Goal: Task Accomplishment & Management: Complete application form

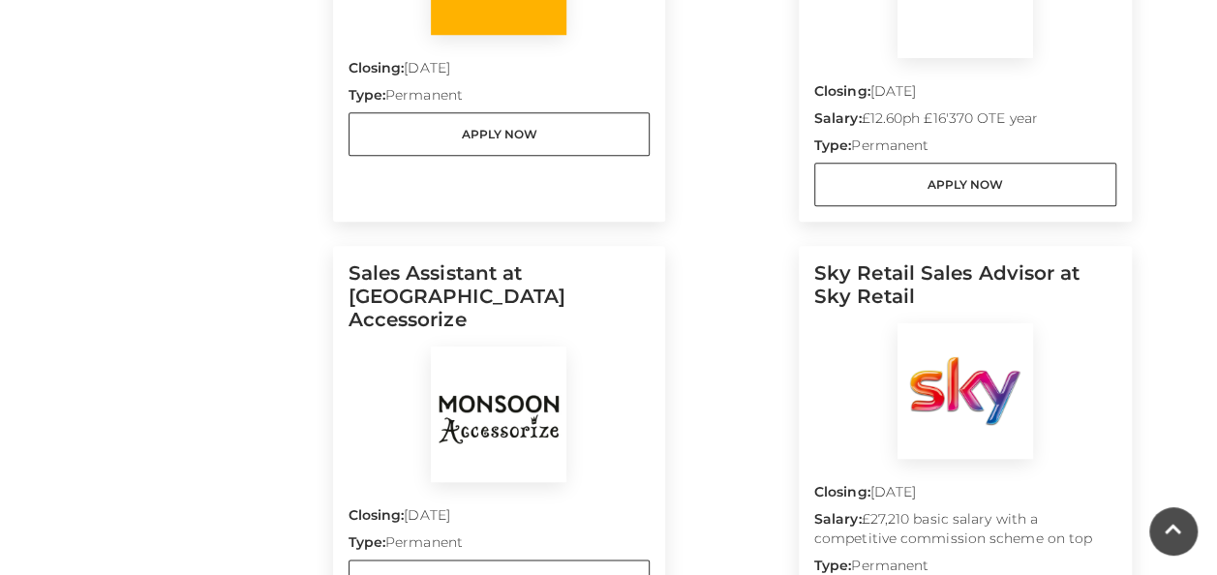
scroll to position [871, 0]
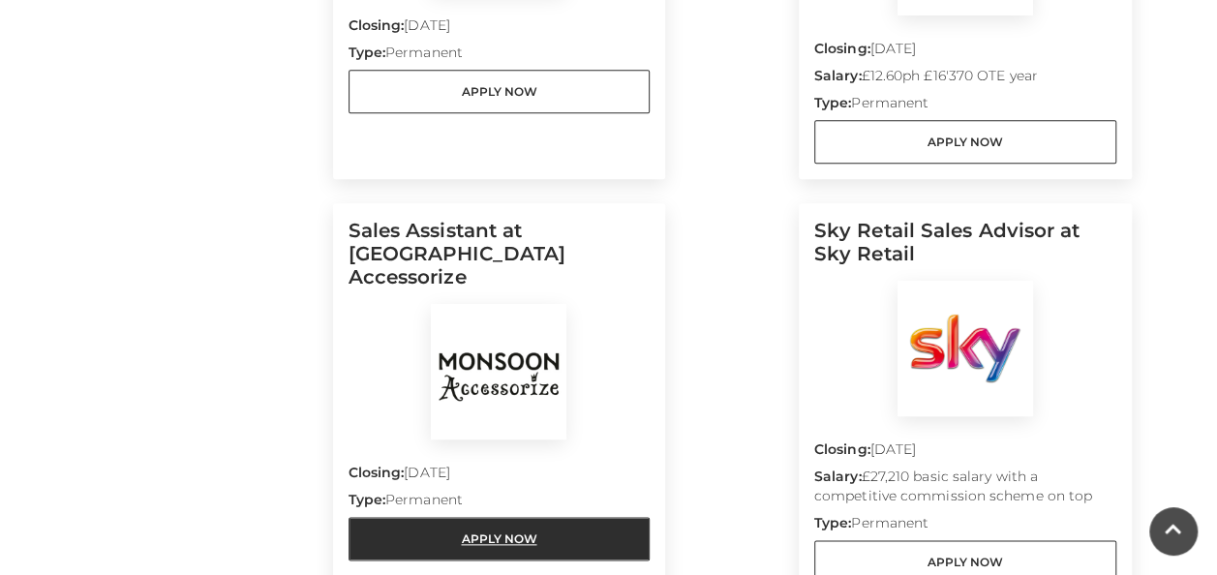
click at [507, 517] on link "Apply Now" at bounding box center [499, 539] width 302 height 44
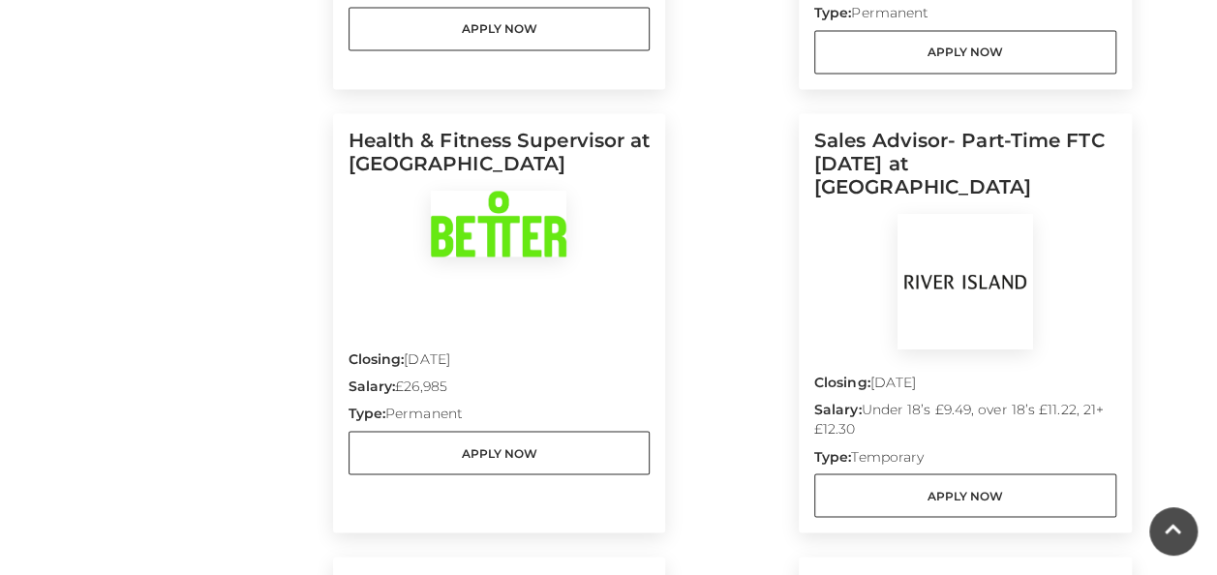
scroll to position [1452, 0]
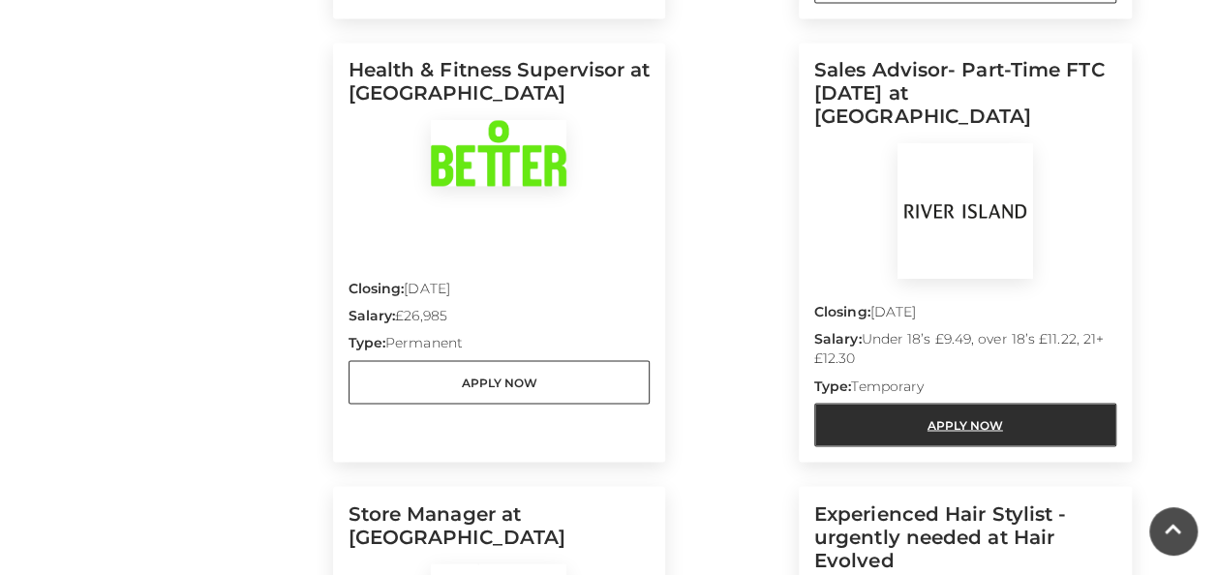
click at [987, 403] on link "Apply Now" at bounding box center [965, 425] width 302 height 44
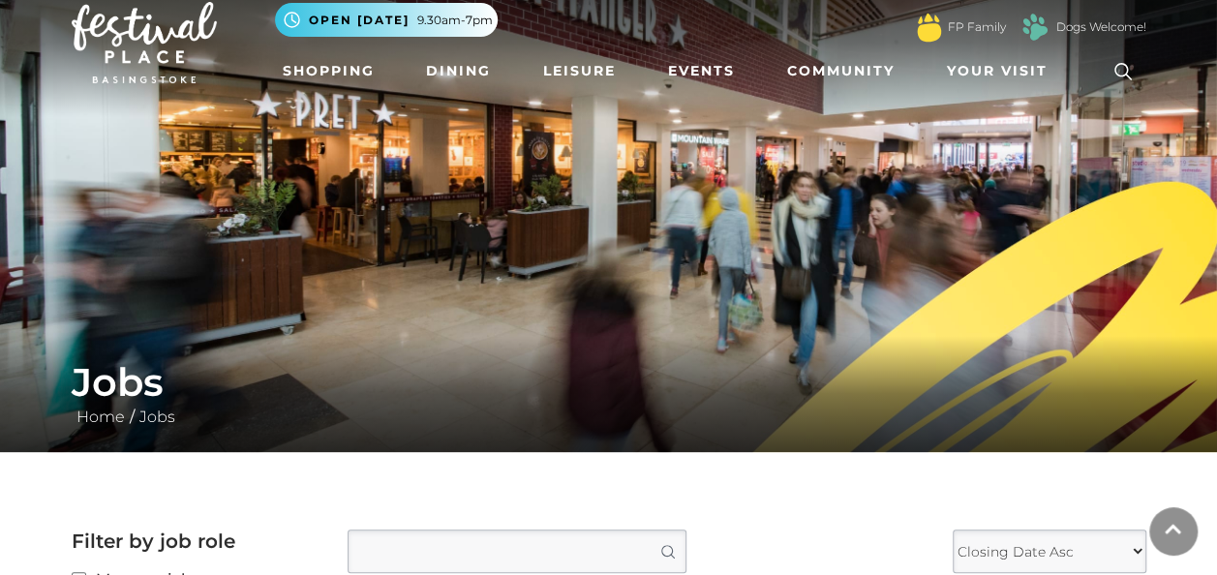
scroll to position [0, 0]
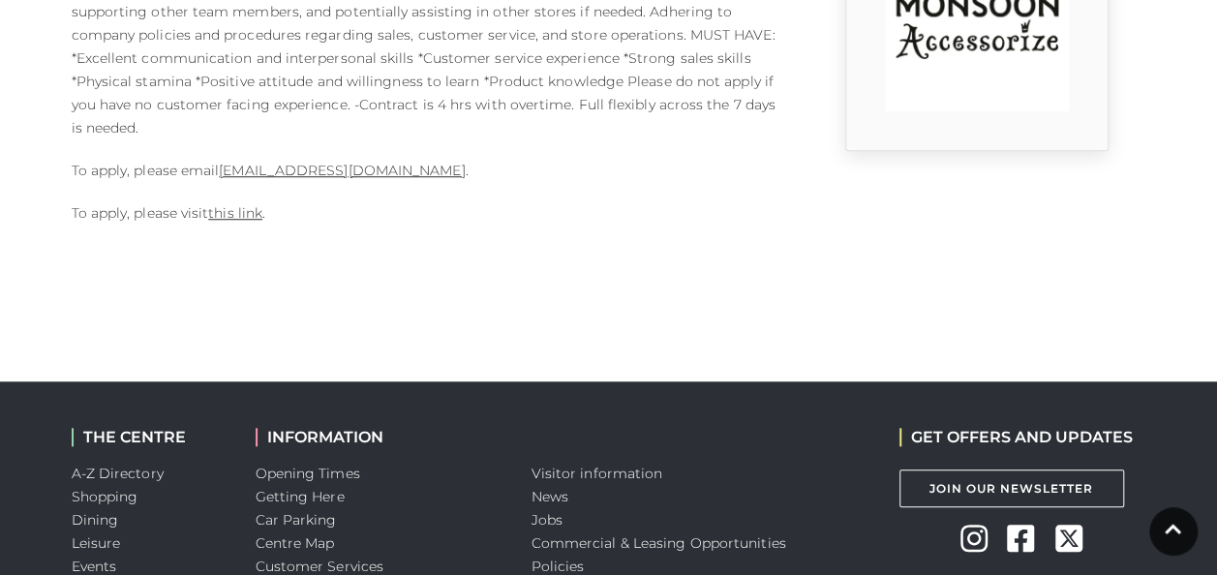
scroll to position [678, 0]
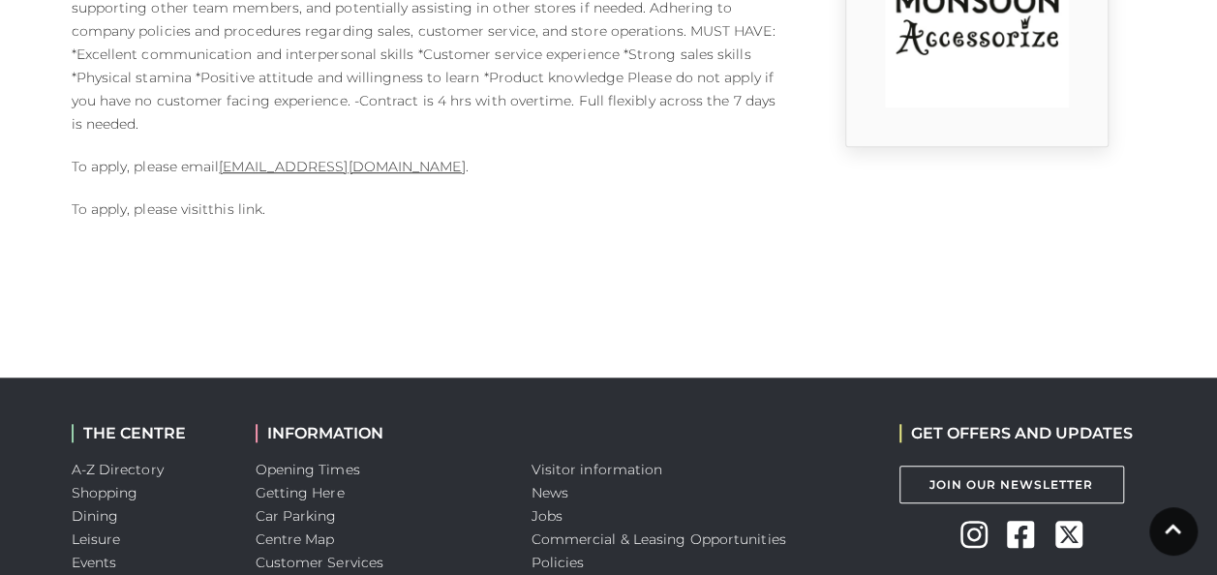
click at [236, 207] on link "this link" at bounding box center [235, 208] width 54 height 17
click at [365, 170] on link "1124m@monsoonmail.rms-metro.com" at bounding box center [342, 166] width 246 height 17
click at [235, 207] on link "this link" at bounding box center [235, 208] width 54 height 17
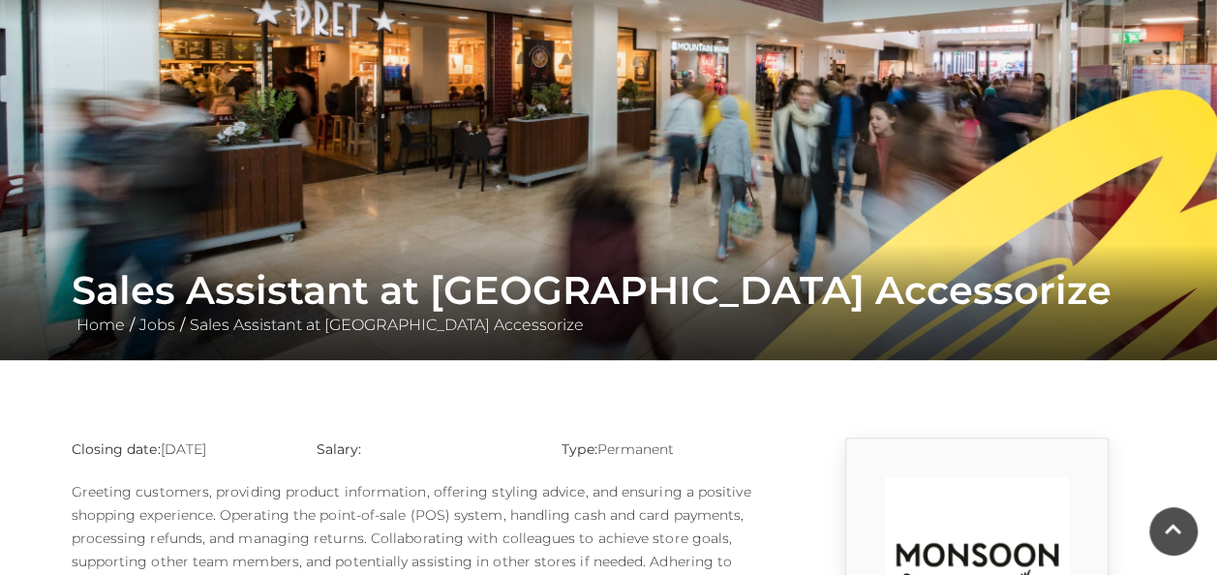
scroll to position [0, 0]
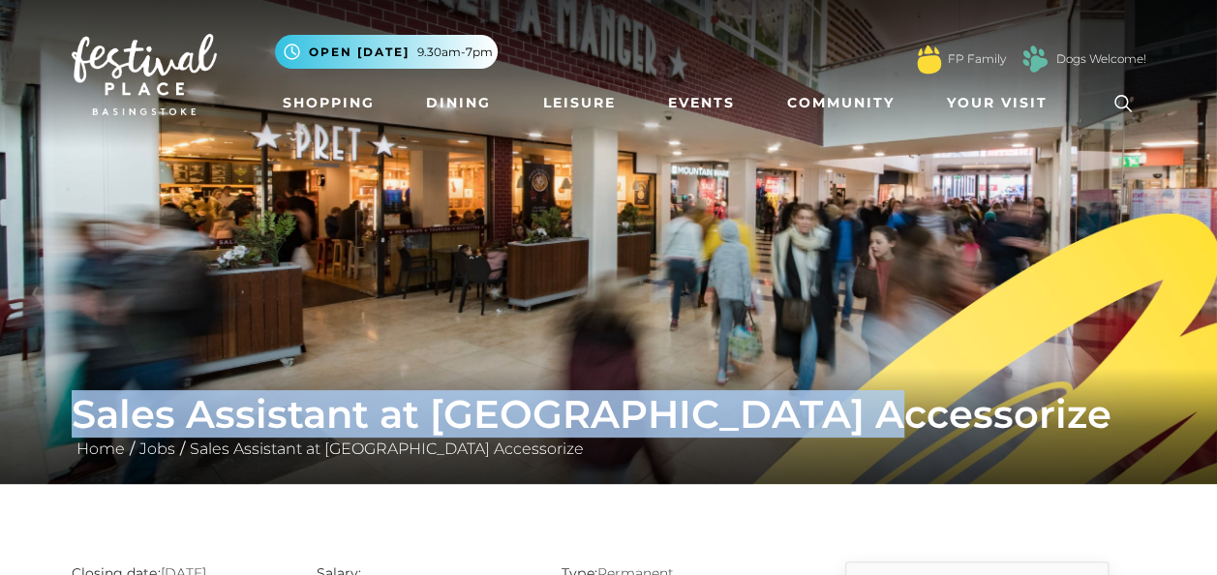
drag, startPoint x: 74, startPoint y: 406, endPoint x: 848, endPoint y: 428, distance: 774.7
click at [848, 428] on h1 "Sales Assistant at Monsoon Accessorize" at bounding box center [609, 414] width 1074 height 46
drag, startPoint x: 848, startPoint y: 428, endPoint x: 719, endPoint y: 421, distance: 128.9
copy h1 "Sales Assistant at Monsoon Accessorize"
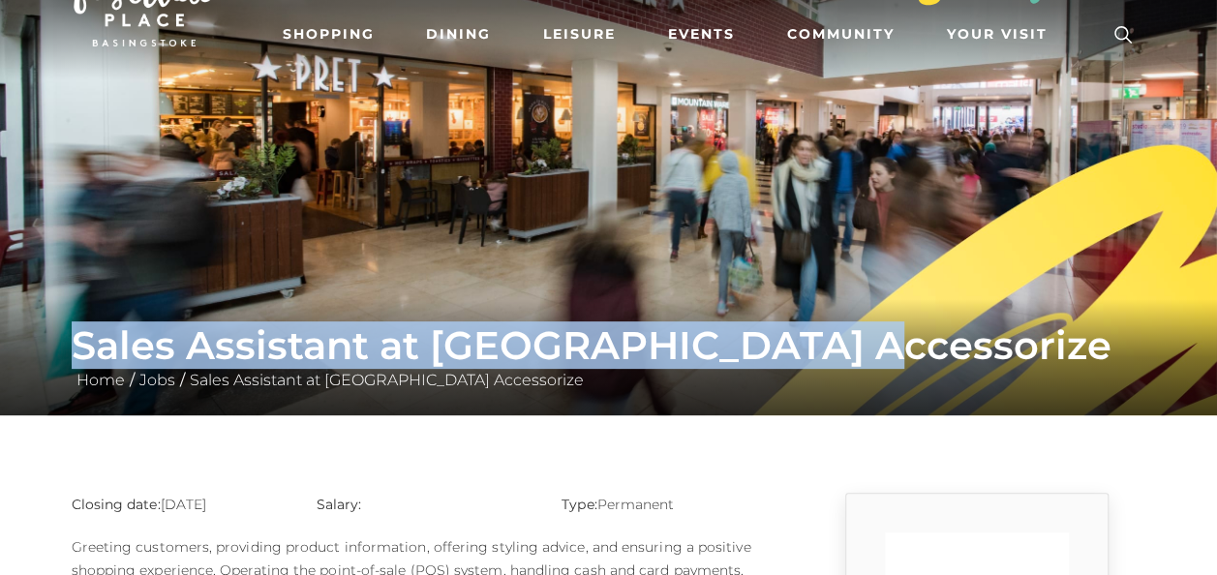
scroll to position [97, 0]
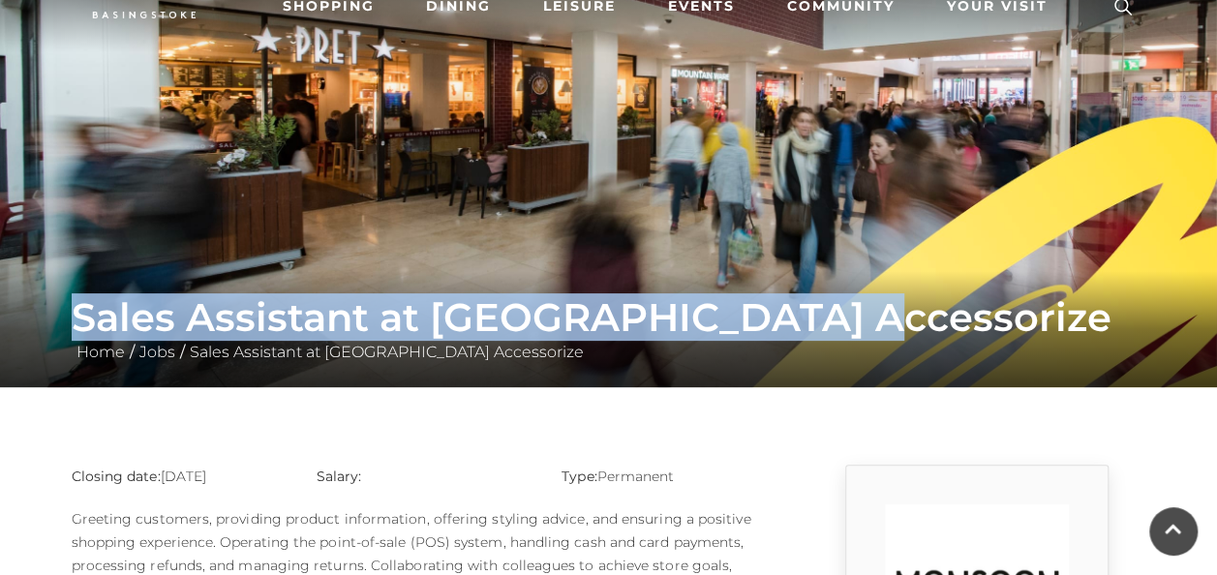
click at [453, 317] on h1 "Sales Assistant at Monsoon Accessorize" at bounding box center [609, 317] width 1074 height 46
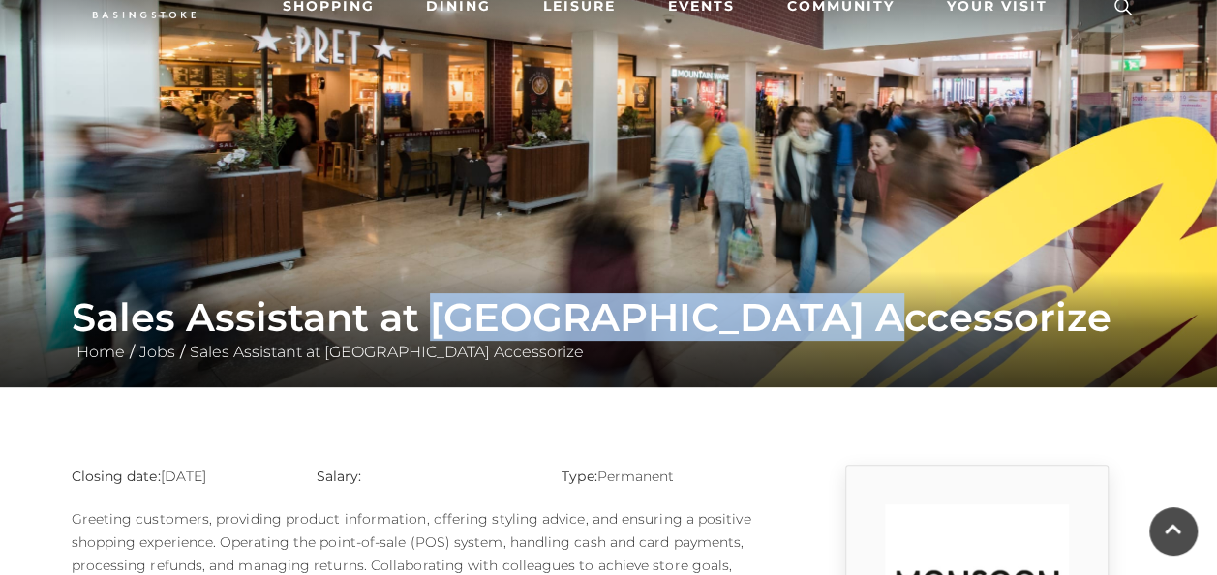
drag, startPoint x: 436, startPoint y: 313, endPoint x: 846, endPoint y: 320, distance: 410.5
click at [846, 320] on h1 "Sales Assistant at Monsoon Accessorize" at bounding box center [609, 317] width 1074 height 46
drag, startPoint x: 846, startPoint y: 320, endPoint x: 813, endPoint y: 327, distance: 33.6
copy h1 "Monsoon Accessorize"
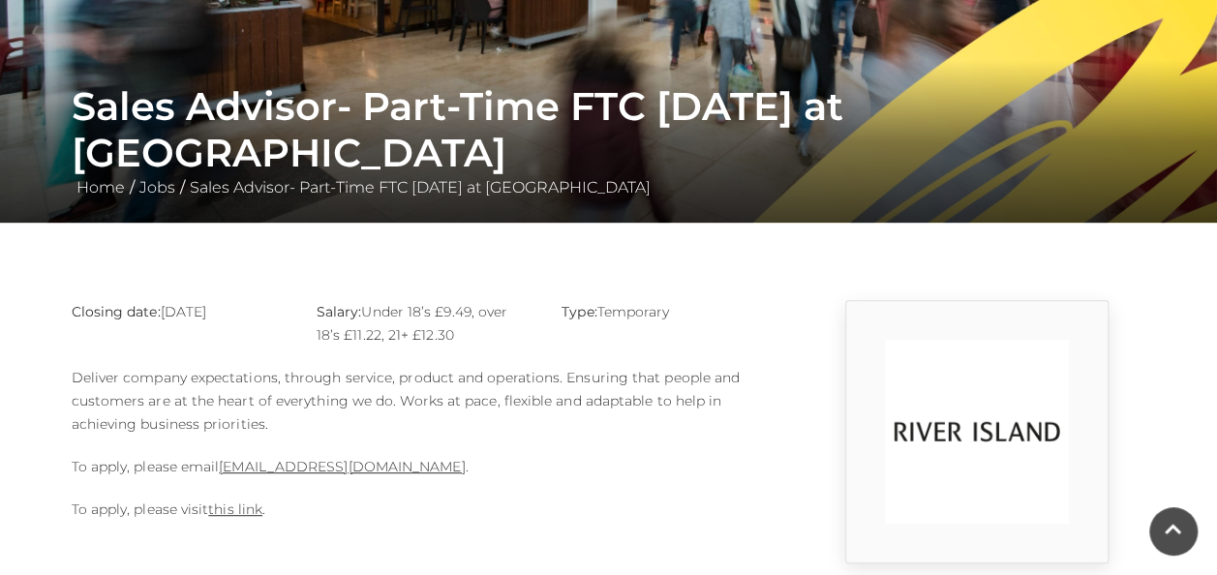
scroll to position [290, 0]
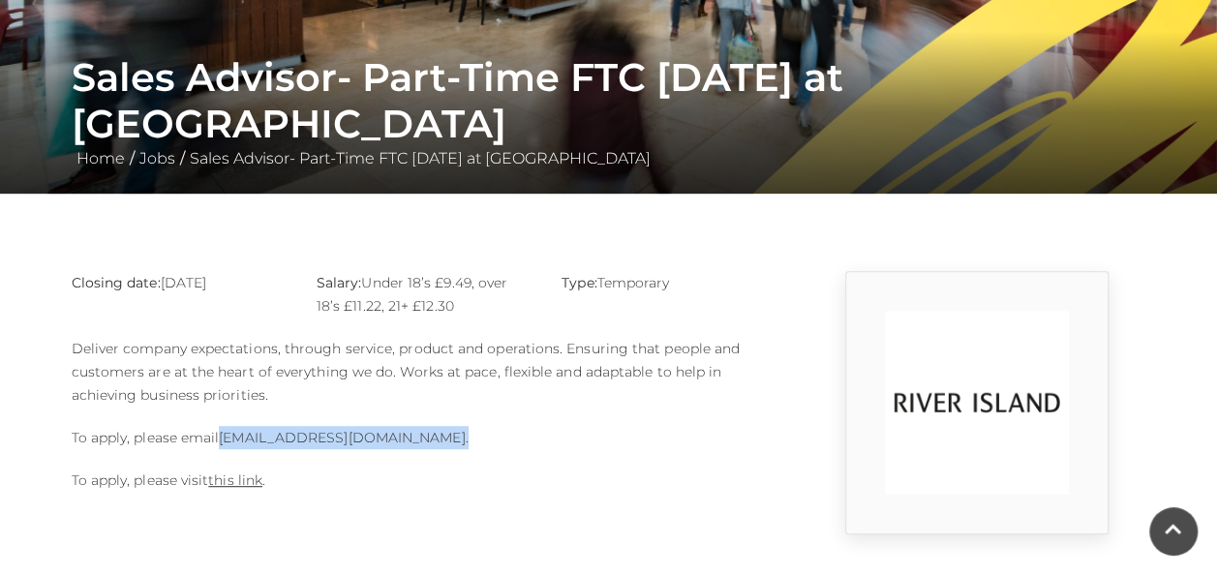
drag, startPoint x: 463, startPoint y: 434, endPoint x: 224, endPoint y: 439, distance: 239.2
click at [224, 439] on p "To apply, please email [EMAIL_ADDRESS][DOMAIN_NAME] ." at bounding box center [425, 437] width 707 height 23
copy p "[EMAIL_ADDRESS][DOMAIN_NAME] ."
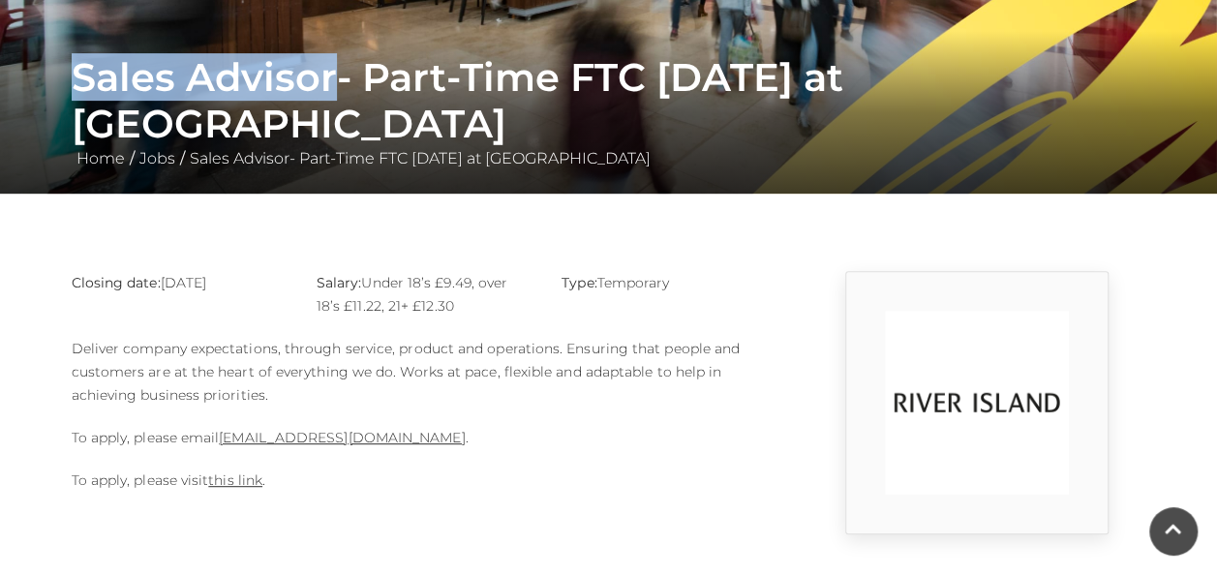
drag, startPoint x: 72, startPoint y: 114, endPoint x: 338, endPoint y: 120, distance: 266.2
click at [338, 120] on h1 "Sales Advisor- Part-Time FTC [DATE] at [GEOGRAPHIC_DATA]" at bounding box center [609, 100] width 1074 height 93
drag, startPoint x: 338, startPoint y: 120, endPoint x: 298, endPoint y: 121, distance: 39.7
copy h1 "Sales Advisor"
click at [215, 130] on h1 "Sales Advisor- Part-Time FTC [DATE] at [GEOGRAPHIC_DATA]" at bounding box center [609, 100] width 1074 height 93
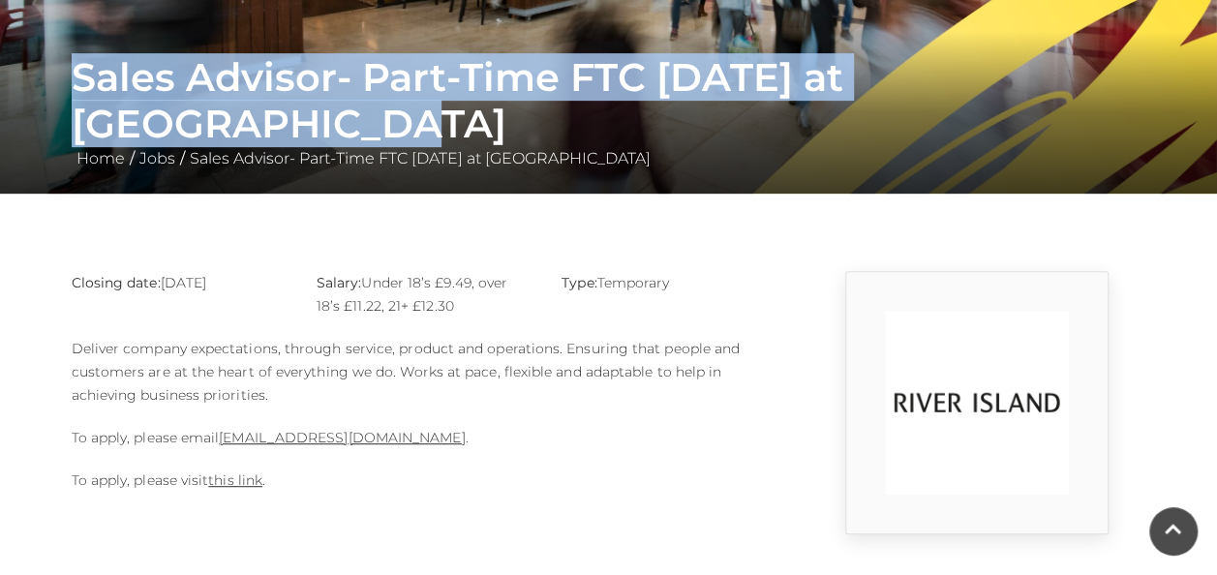
drag, startPoint x: 70, startPoint y: 123, endPoint x: 1128, endPoint y: 106, distance: 1058.1
click at [1128, 106] on div "Sales Advisor- Part-Time FTC [DATE] at [GEOGRAPHIC_DATA] Home / Jobs / Sales Ad…" at bounding box center [608, 112] width 1103 height 116
drag, startPoint x: 1128, startPoint y: 106, endPoint x: 1042, endPoint y: 116, distance: 85.8
copy h1 "Sales Advisor- Part-Time FTC [DATE] at [GEOGRAPHIC_DATA]"
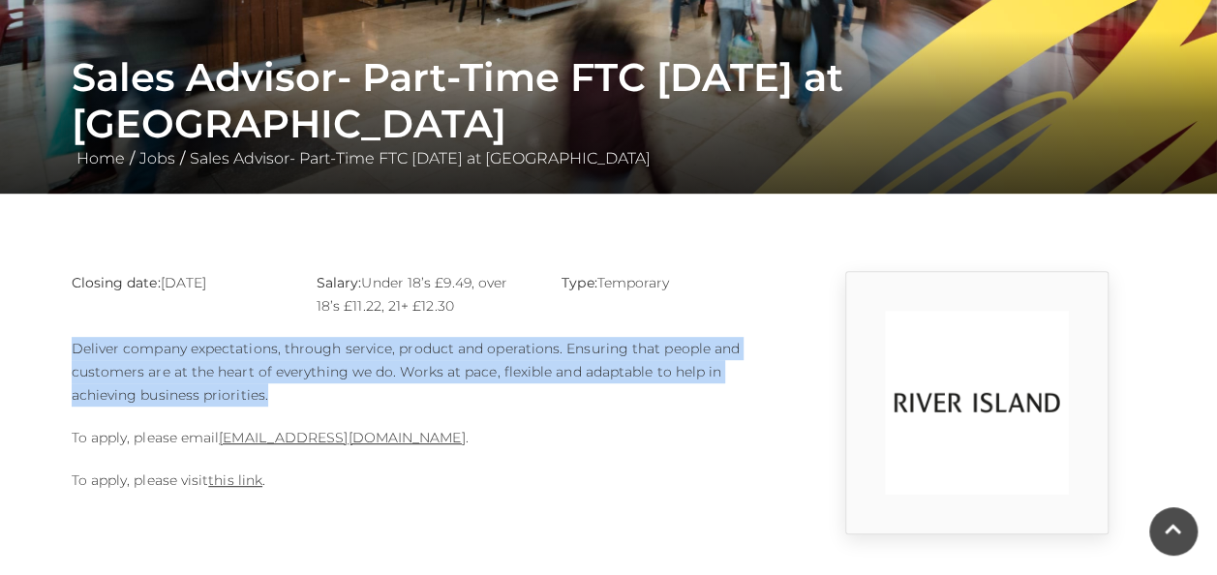
drag, startPoint x: 74, startPoint y: 346, endPoint x: 320, endPoint y: 390, distance: 250.8
click at [320, 390] on p "Deliver company expectations, through service, product and operations. Ensuring…" at bounding box center [425, 372] width 707 height 70
drag, startPoint x: 320, startPoint y: 390, endPoint x: 250, endPoint y: 388, distance: 70.7
copy p "Deliver company expectations, through service, product and operations. Ensuring…"
